Goal: Task Accomplishment & Management: Use online tool/utility

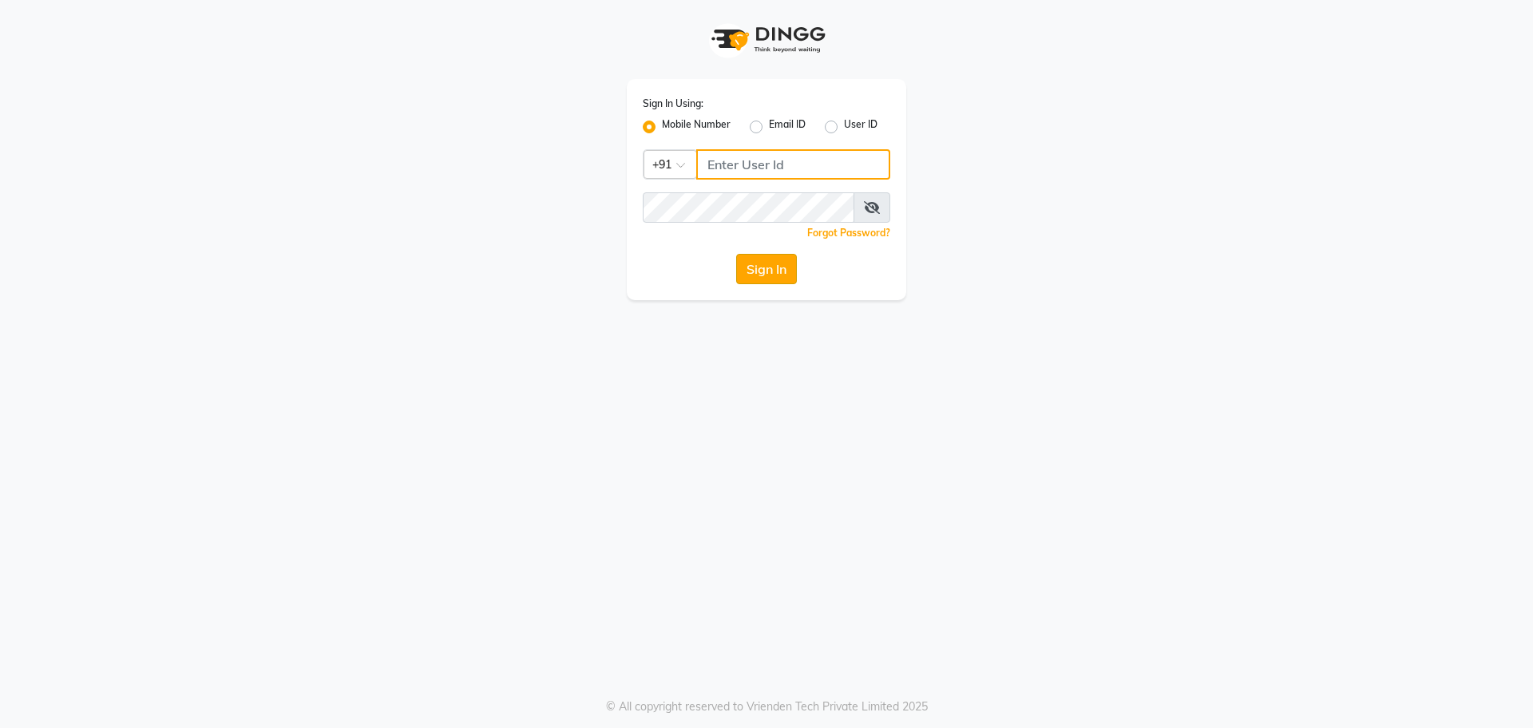
type input "8368858989"
click at [754, 261] on button "Sign In" at bounding box center [766, 269] width 61 height 30
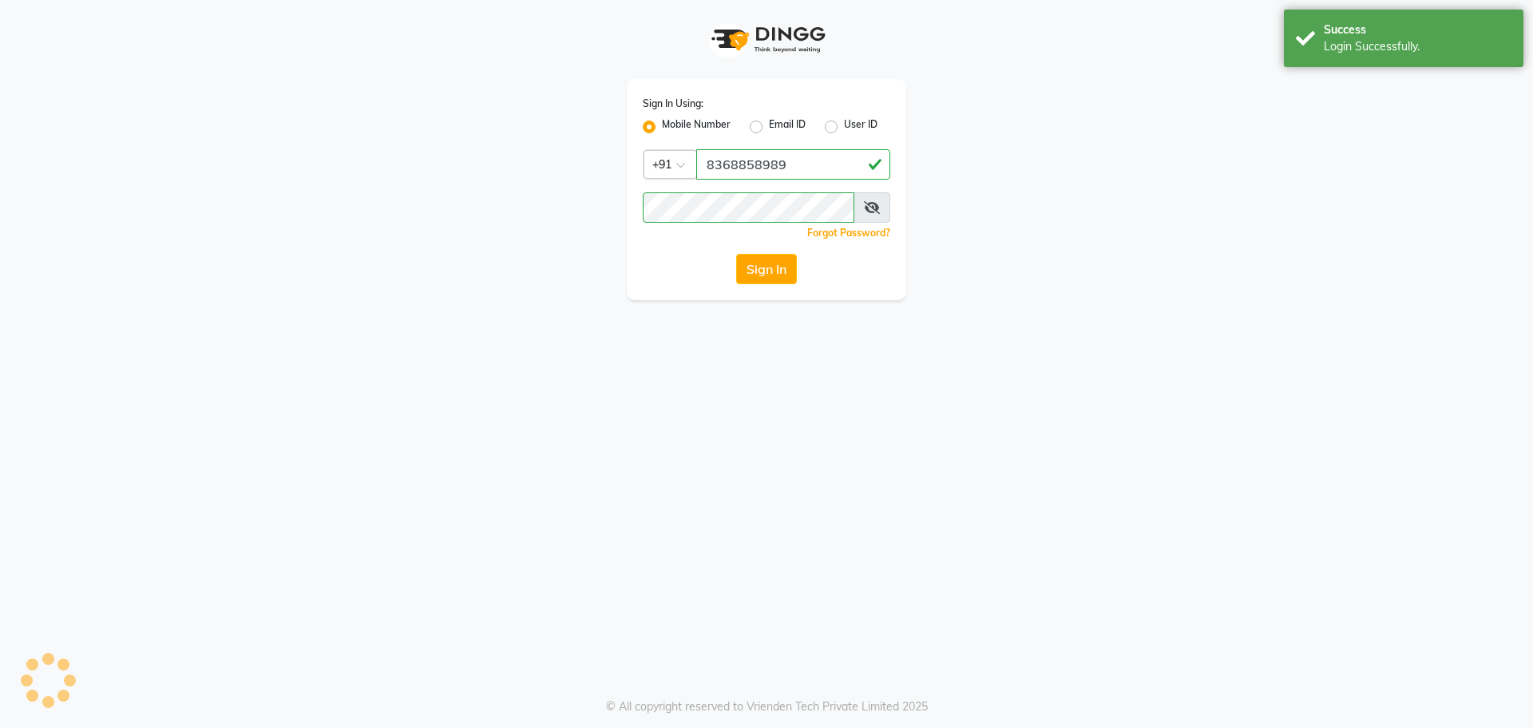
select select "service"
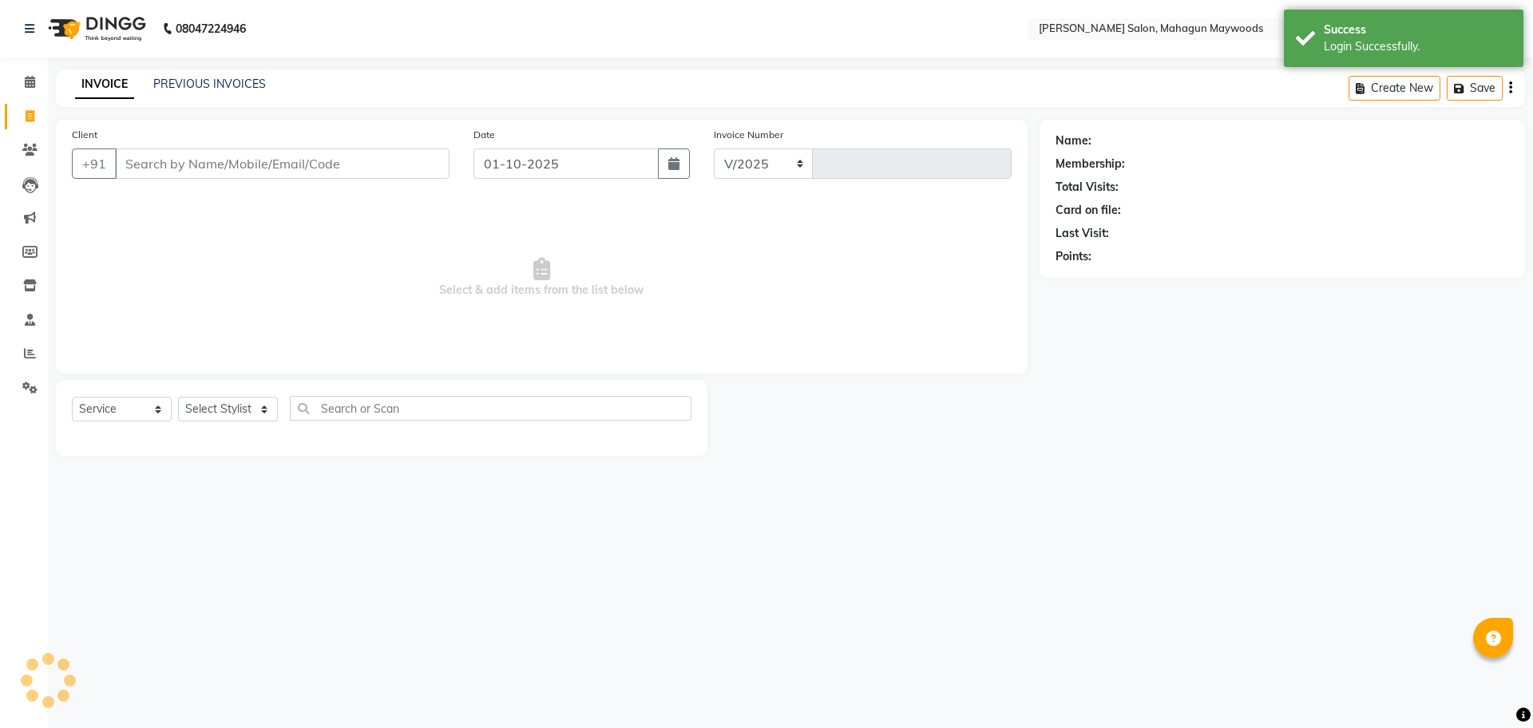
click at [266, 155] on input "Client" at bounding box center [282, 163] width 335 height 30
select select "en"
select select "6425"
type input "3194"
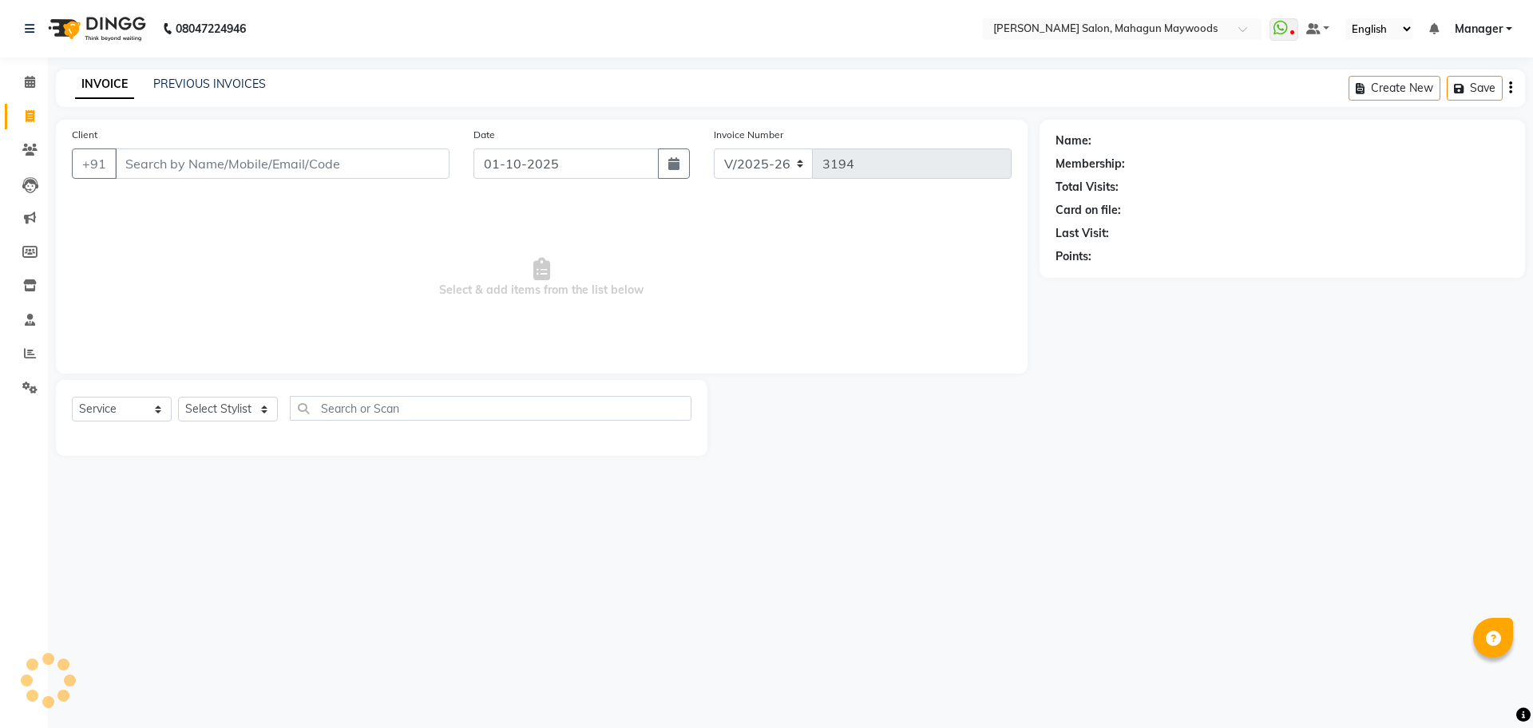
click at [202, 165] on input "Client" at bounding box center [282, 163] width 335 height 30
